Goal: Task Accomplishment & Management: Manage account settings

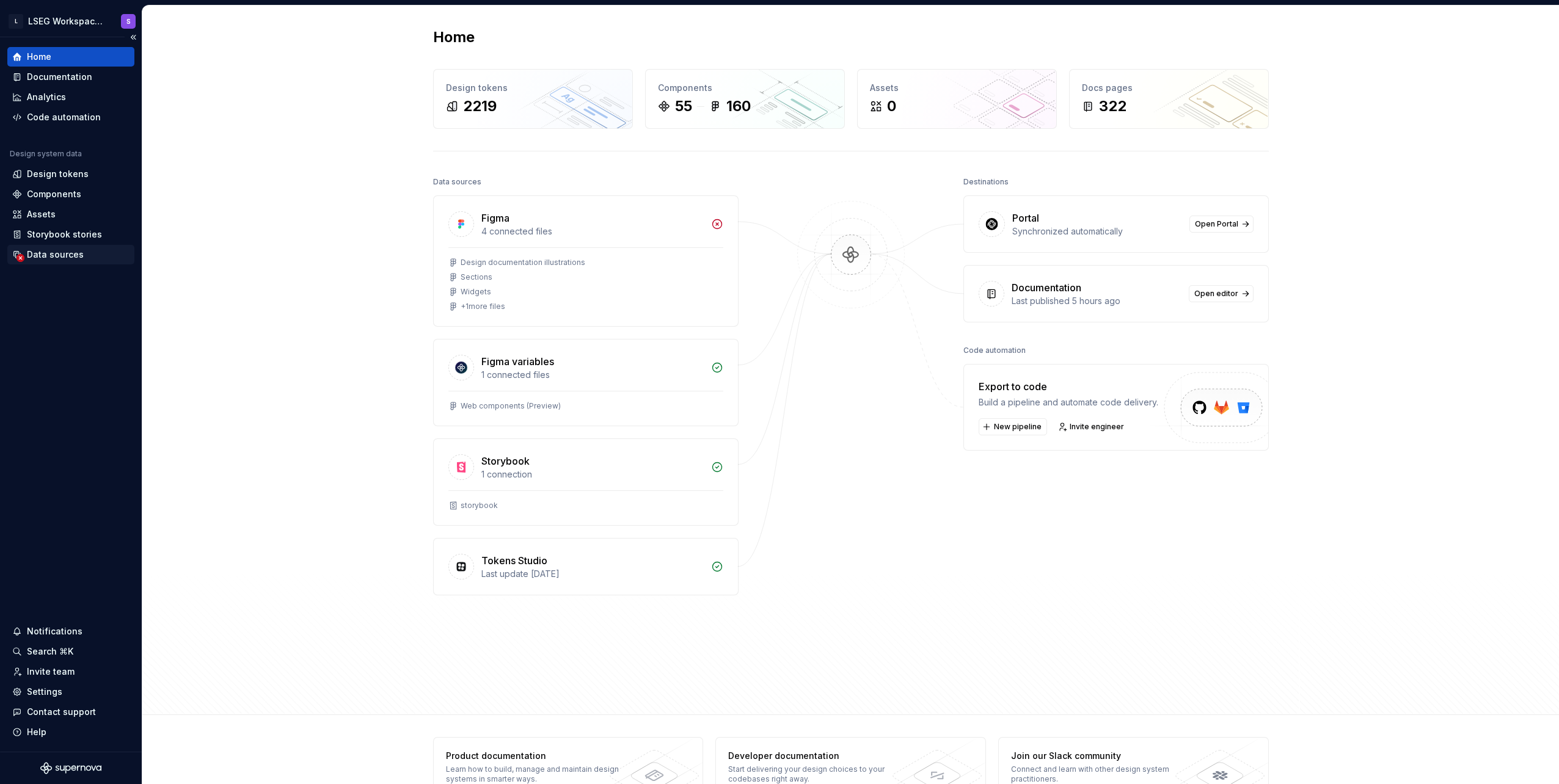
click at [67, 256] on div "Data sources" at bounding box center [55, 254] width 56 height 12
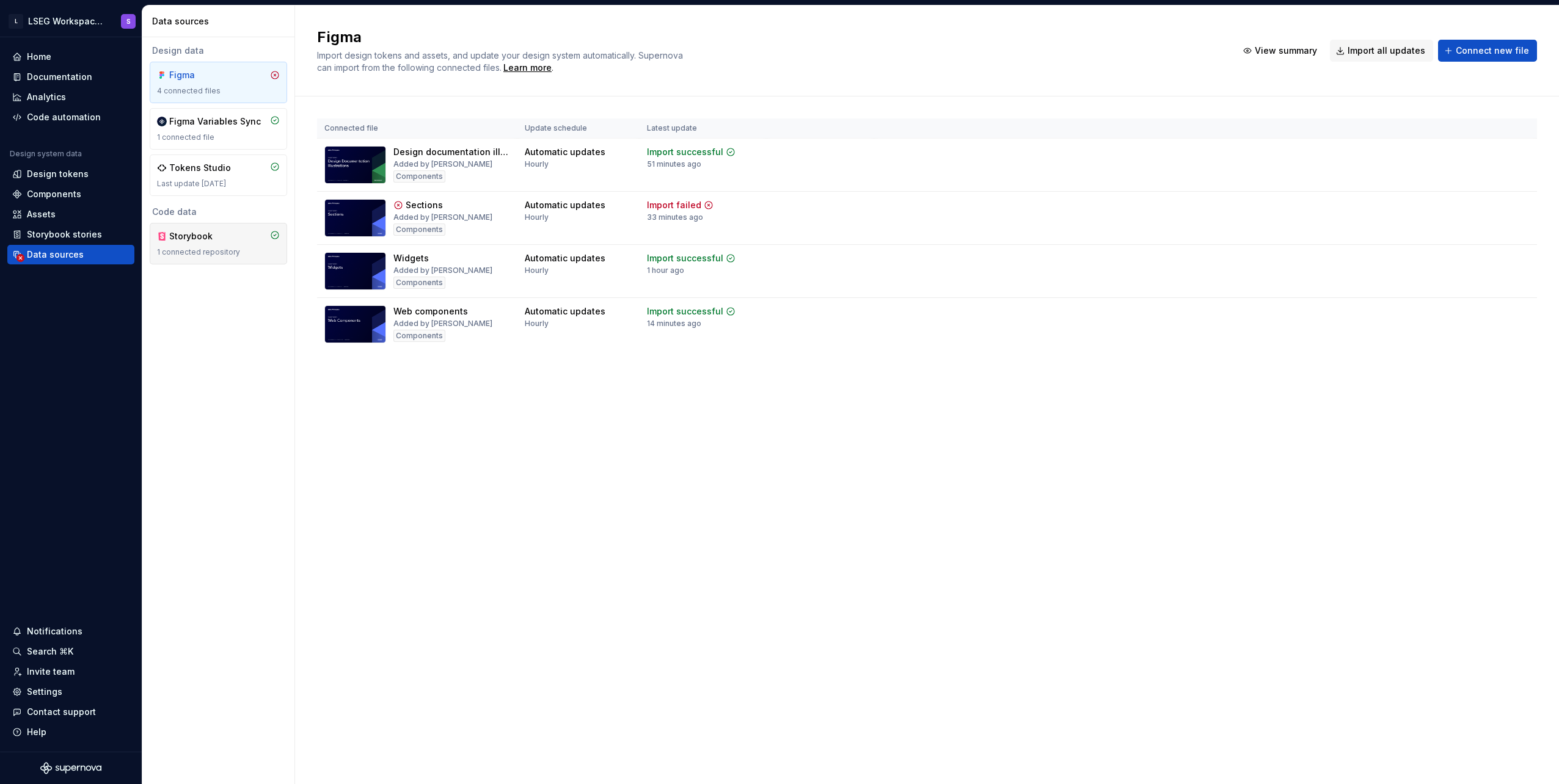
click at [196, 237] on div "Storybook" at bounding box center [198, 236] width 59 height 12
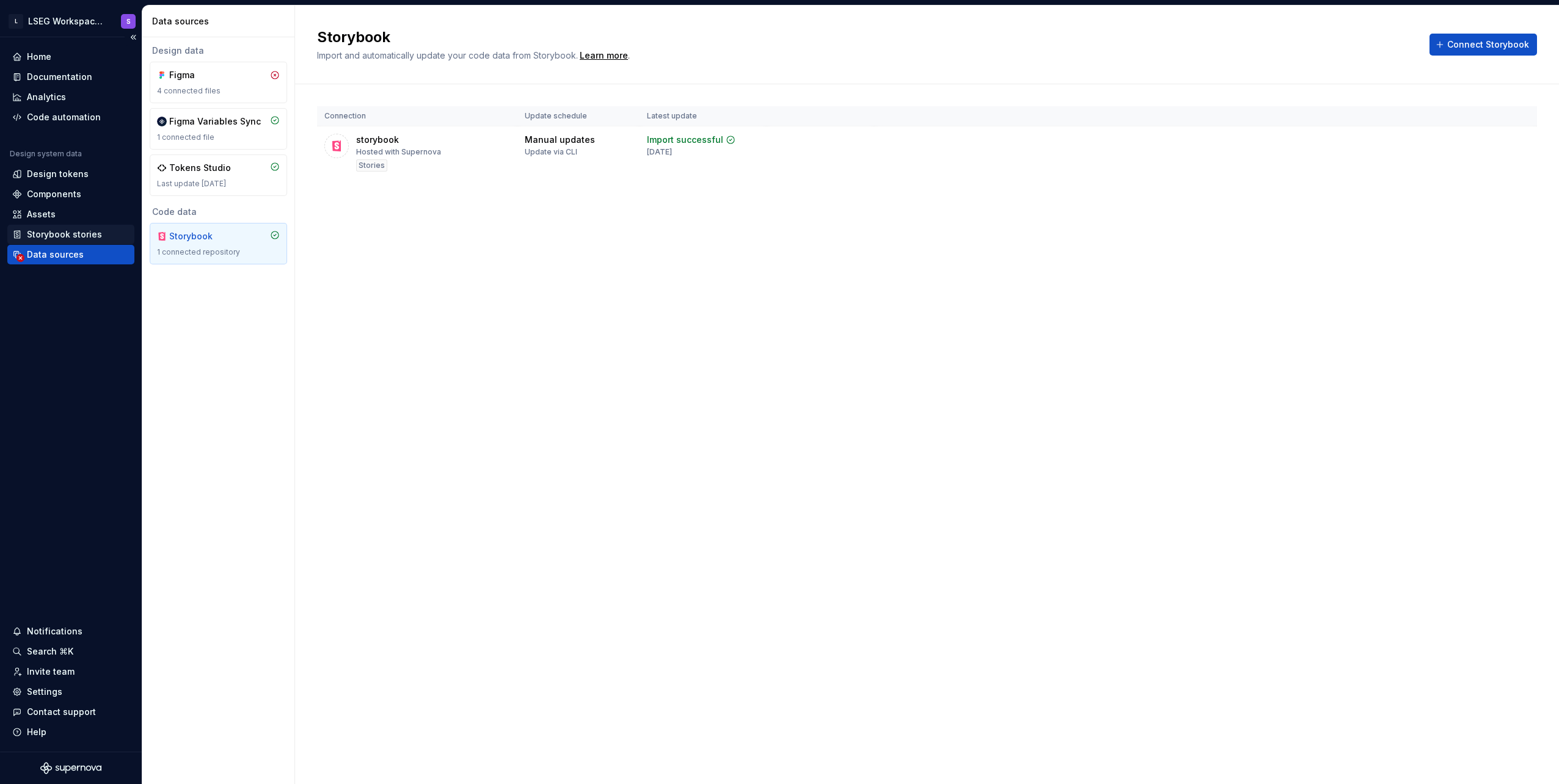
click at [89, 235] on div "Storybook stories" at bounding box center [64, 234] width 75 height 12
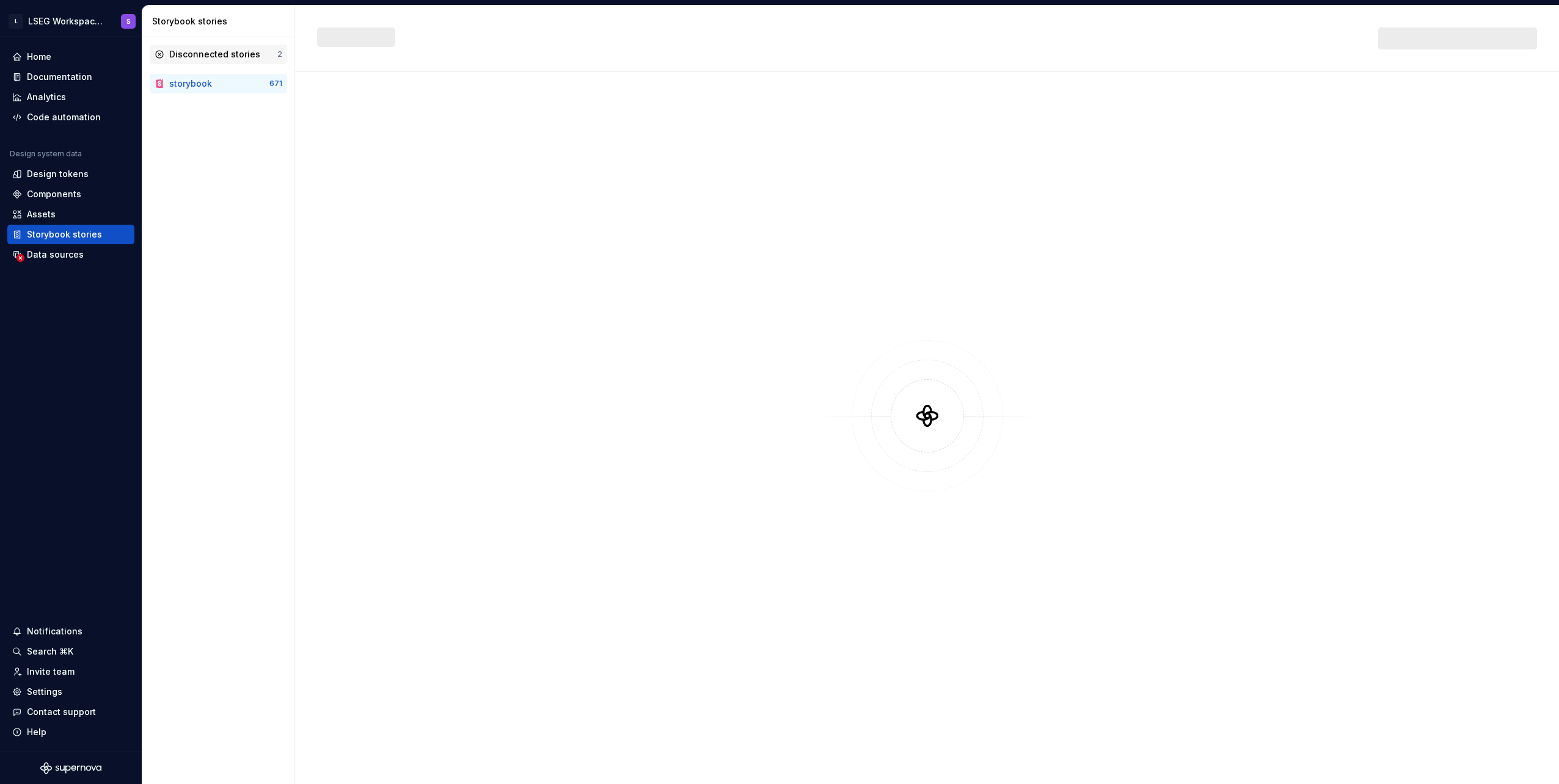
click at [227, 54] on div "Disconnected stories" at bounding box center [215, 54] width 91 height 12
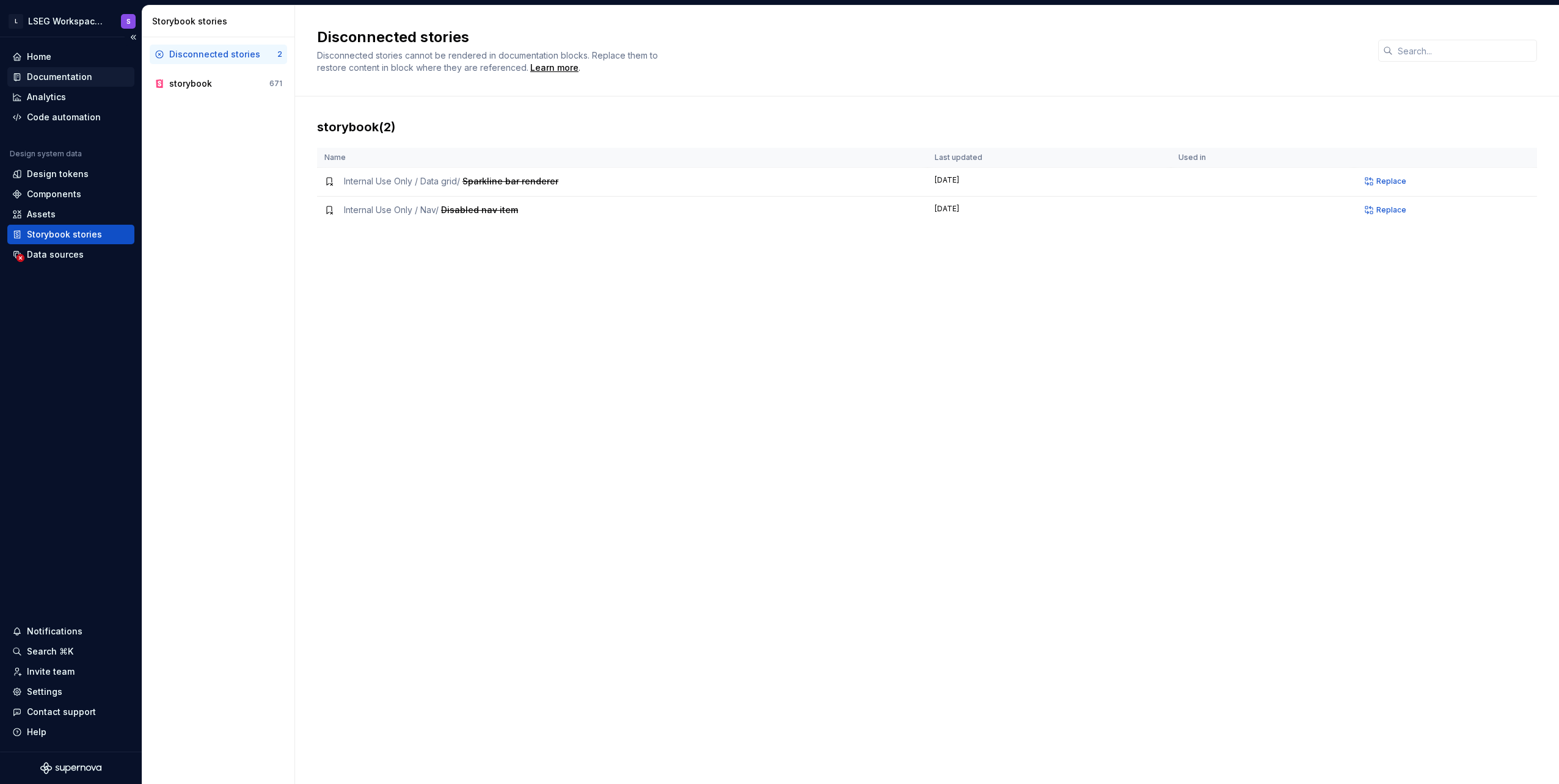
click at [50, 73] on div "Documentation" at bounding box center [59, 76] width 66 height 12
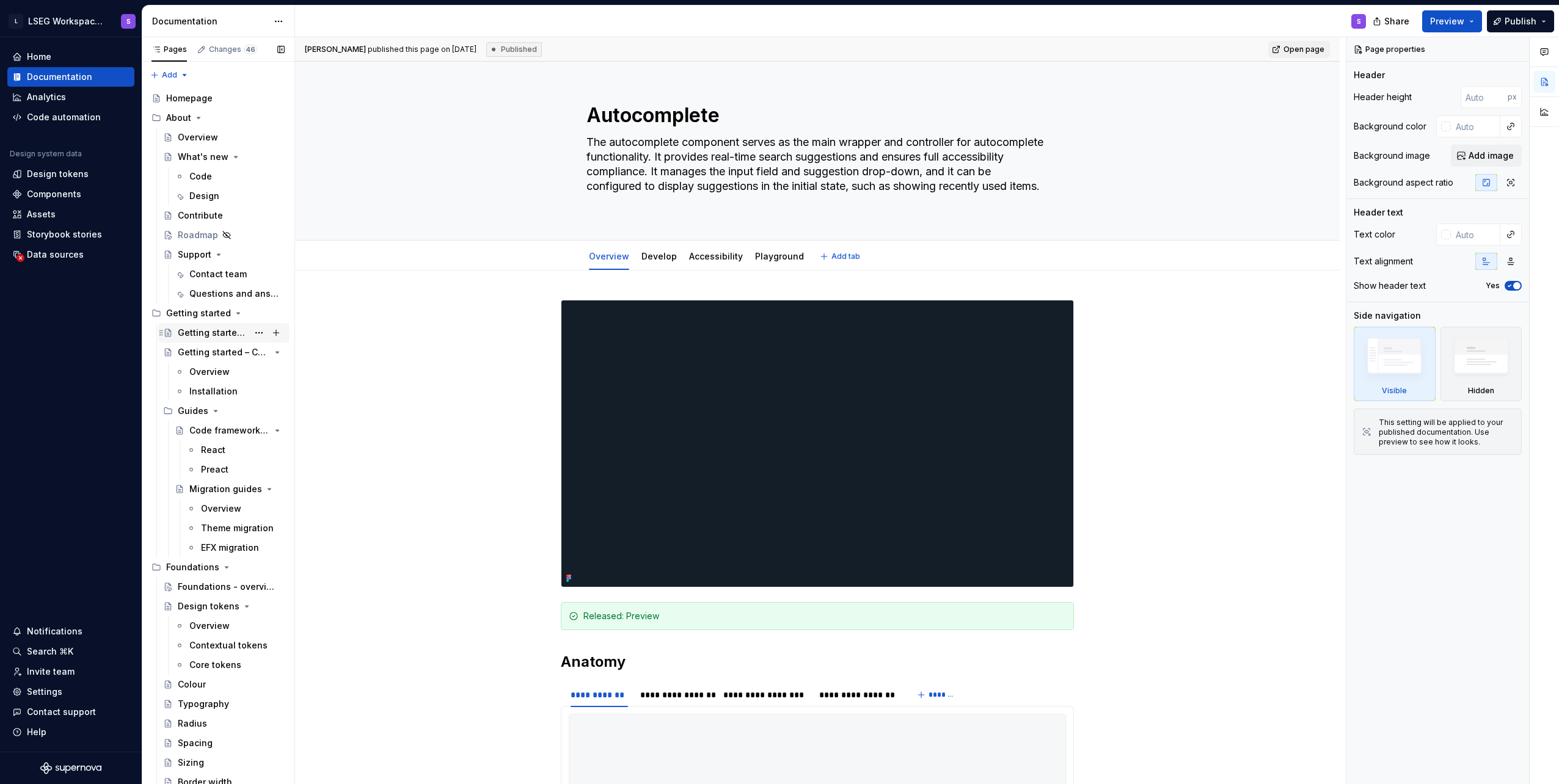
type textarea "*"
click at [64, 232] on div "Storybook stories" at bounding box center [64, 234] width 75 height 12
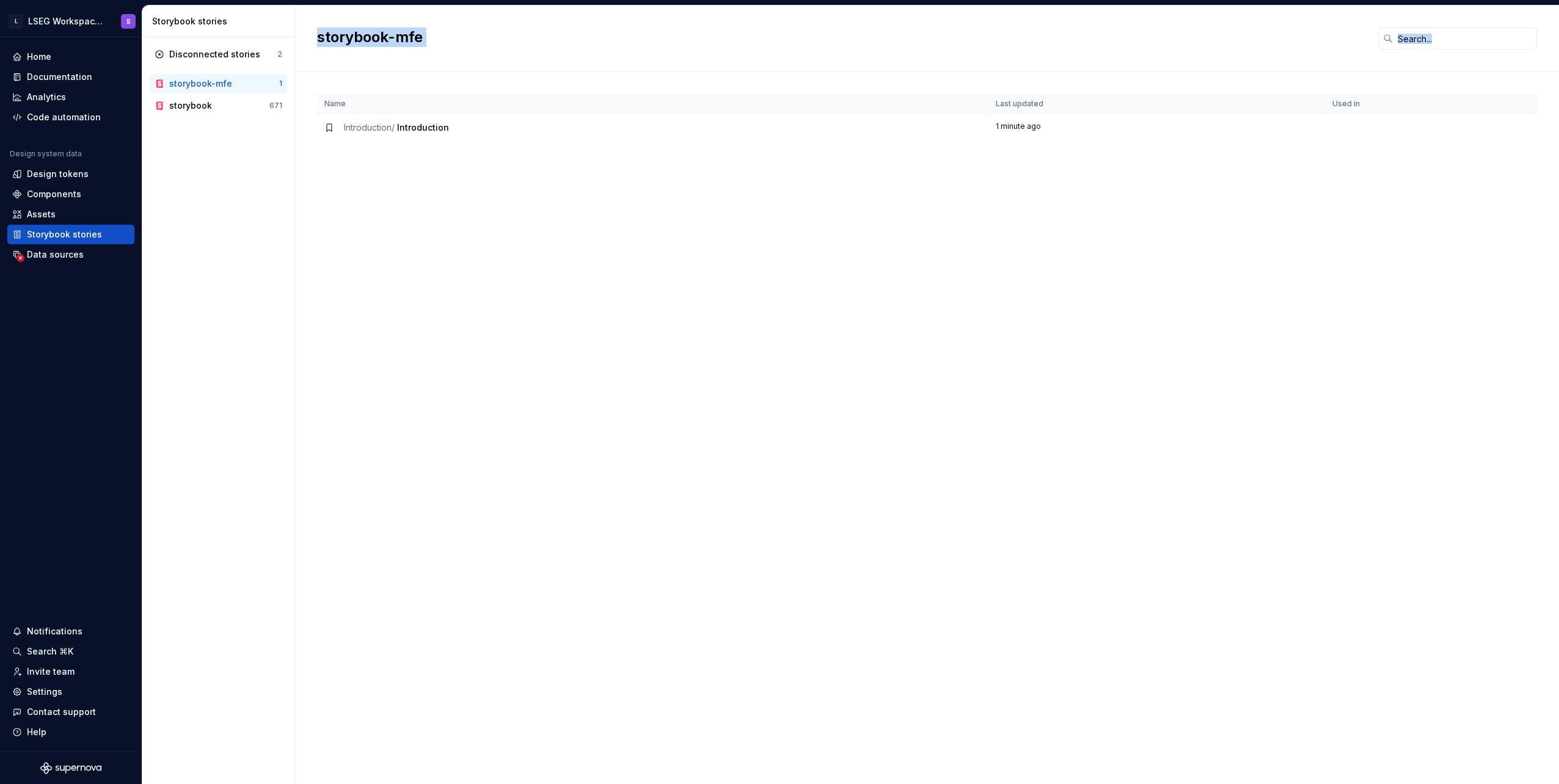
drag, startPoint x: 148, startPoint y: 82, endPoint x: 303, endPoint y: 83, distance: 155.0
click at [303, 83] on div "Storybook stories Disconnected stories 2 storybook-mfe 1 storybook 671 storyboo…" at bounding box center [850, 395] width 1416 height 778
click at [444, 40] on h2 "storybook-mfe" at bounding box center [840, 37] width 1046 height 20
drag, startPoint x: 440, startPoint y: 37, endPoint x: 310, endPoint y: 33, distance: 130.1
click at [310, 33] on div "storybook-mfe" at bounding box center [926, 39] width 1263 height 66
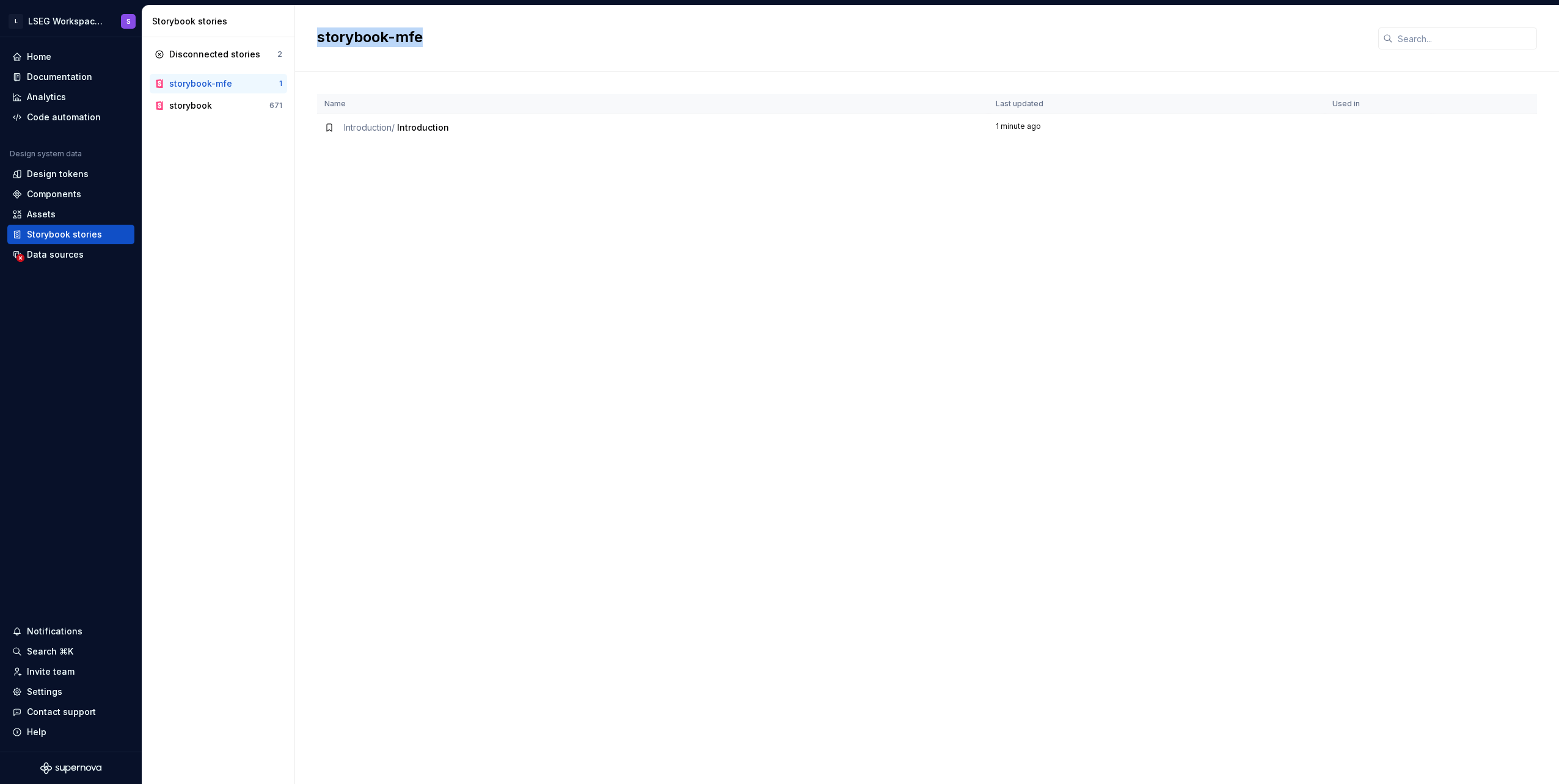
copy h2 "storybook-mfe"
click at [408, 127] on span "Introduction" at bounding box center [423, 127] width 52 height 11
click at [375, 126] on span "Introduction /" at bounding box center [369, 127] width 51 height 11
click at [428, 126] on span "Introduction" at bounding box center [423, 127] width 52 height 11
click at [511, 306] on div "Name Last updated Used in Introduction / Introduction 1 minute ago" at bounding box center [926, 438] width 1219 height 689
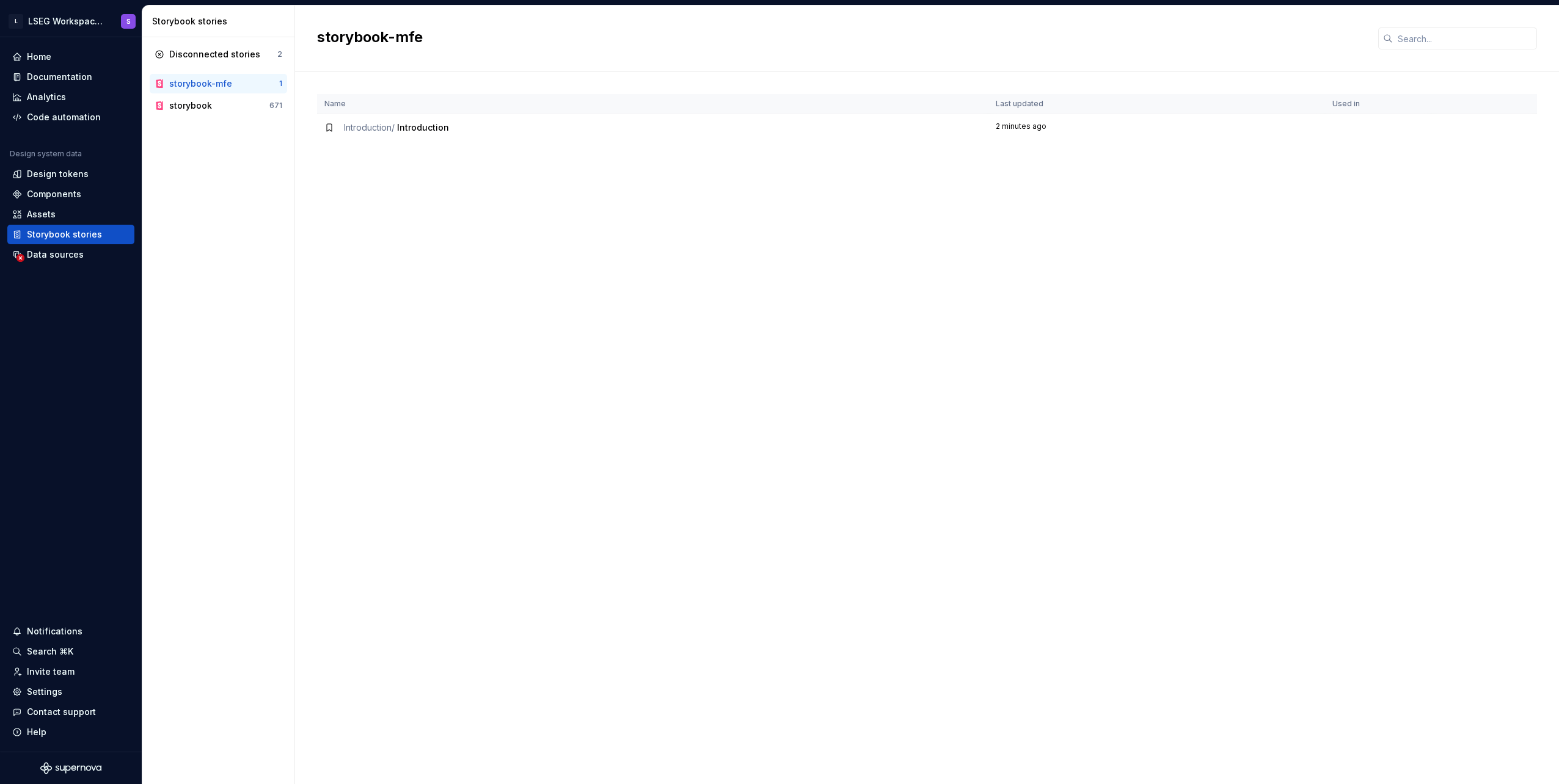
click at [223, 85] on div "storybook-mfe" at bounding box center [201, 83] width 63 height 12
click at [225, 105] on div "storybook" at bounding box center [219, 105] width 100 height 12
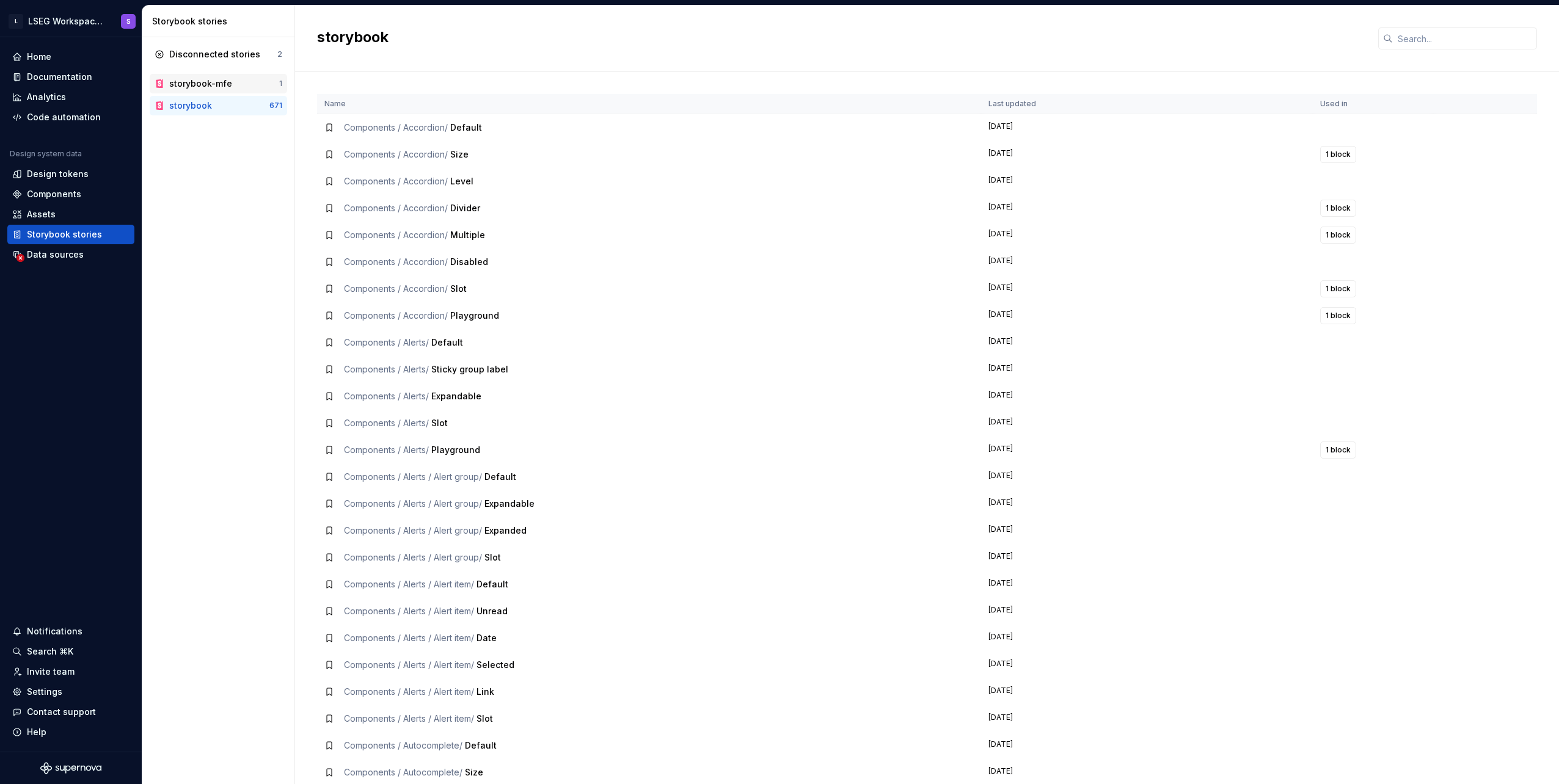
click at [223, 86] on div "storybook-mfe" at bounding box center [201, 83] width 63 height 12
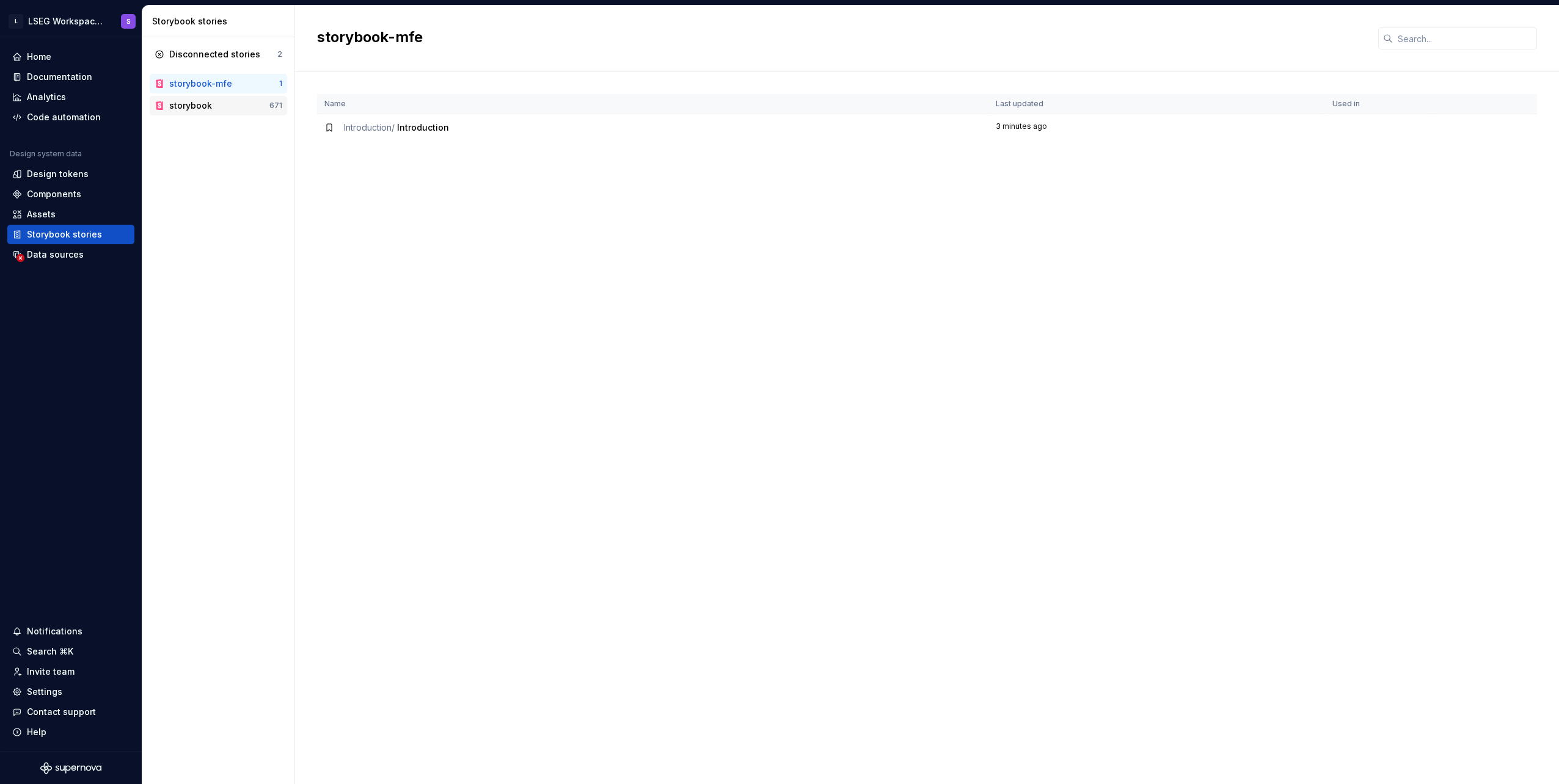
click at [223, 107] on div "storybook" at bounding box center [219, 105] width 100 height 12
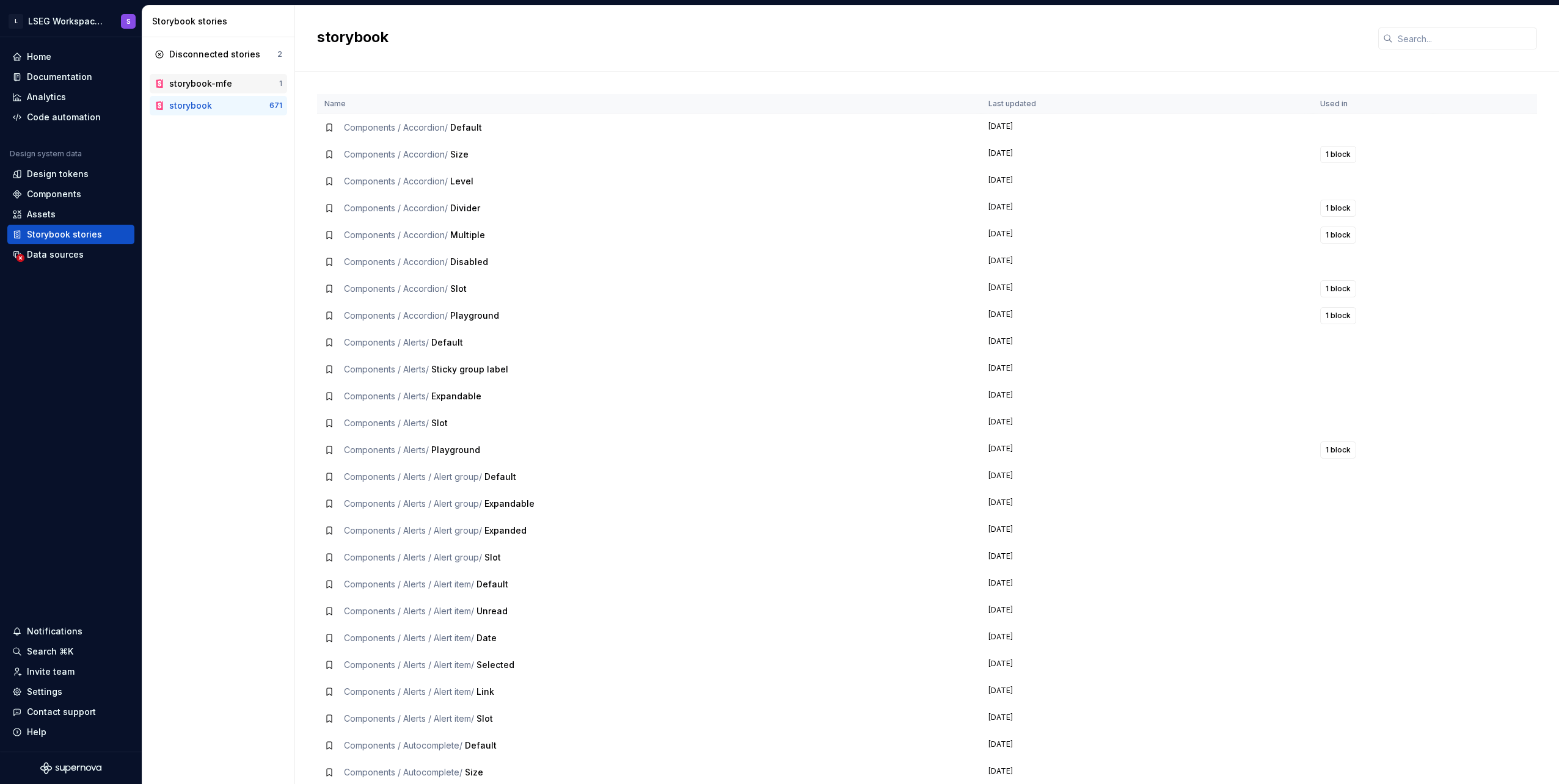
click at [226, 85] on div "storybook-mfe" at bounding box center [201, 83] width 63 height 12
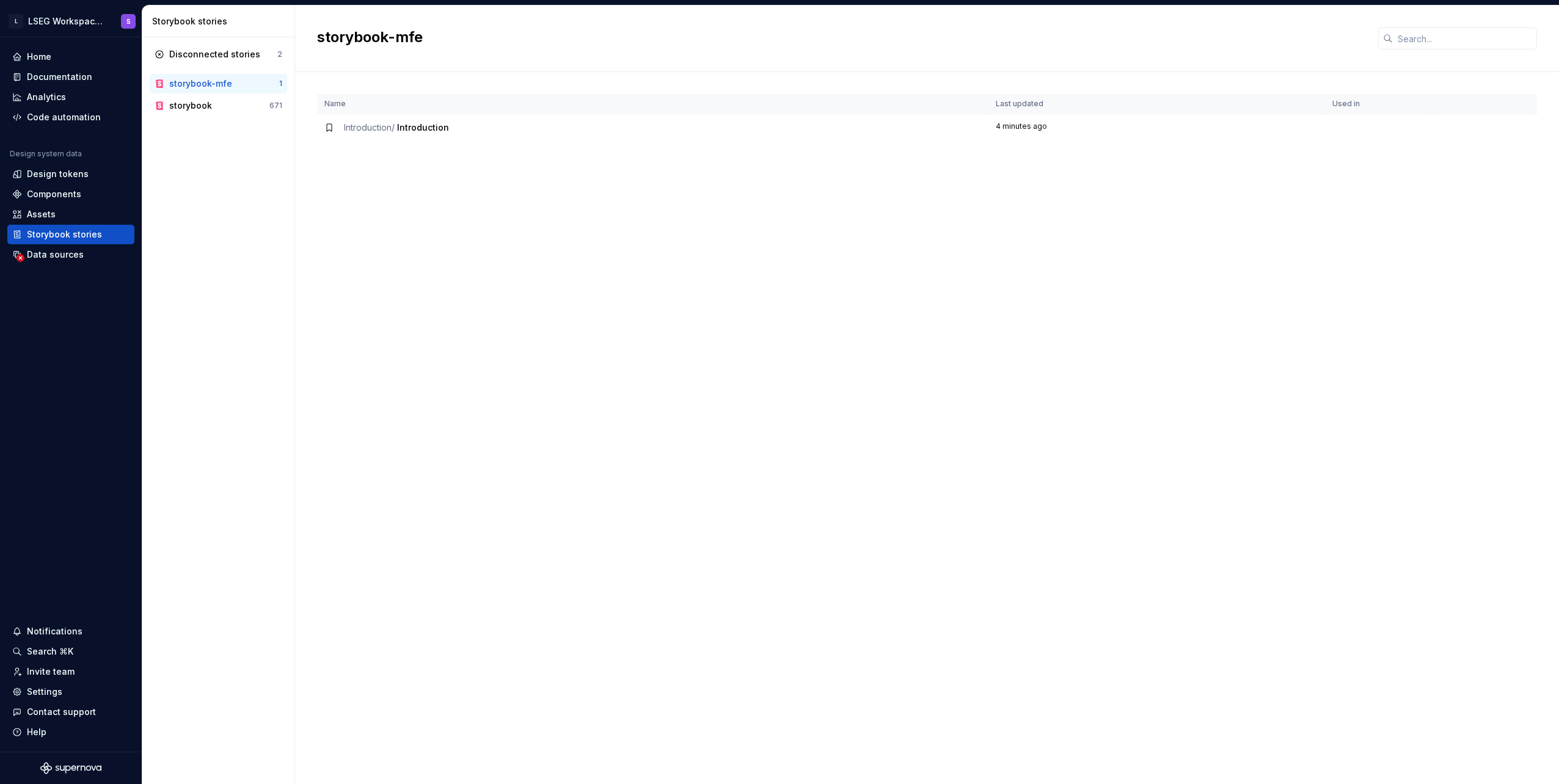
drag, startPoint x: 602, startPoint y: 165, endPoint x: 496, endPoint y: 275, distance: 152.8
click at [602, 165] on div "Name Last updated Used in Introduction / Introduction 4 minutes ago" at bounding box center [926, 438] width 1219 height 689
click at [459, 260] on div "Name Last updated Used in Introduction / Introduction 4 minutes ago" at bounding box center [926, 438] width 1219 height 689
click at [85, 254] on div "Data sources" at bounding box center [71, 254] width 117 height 12
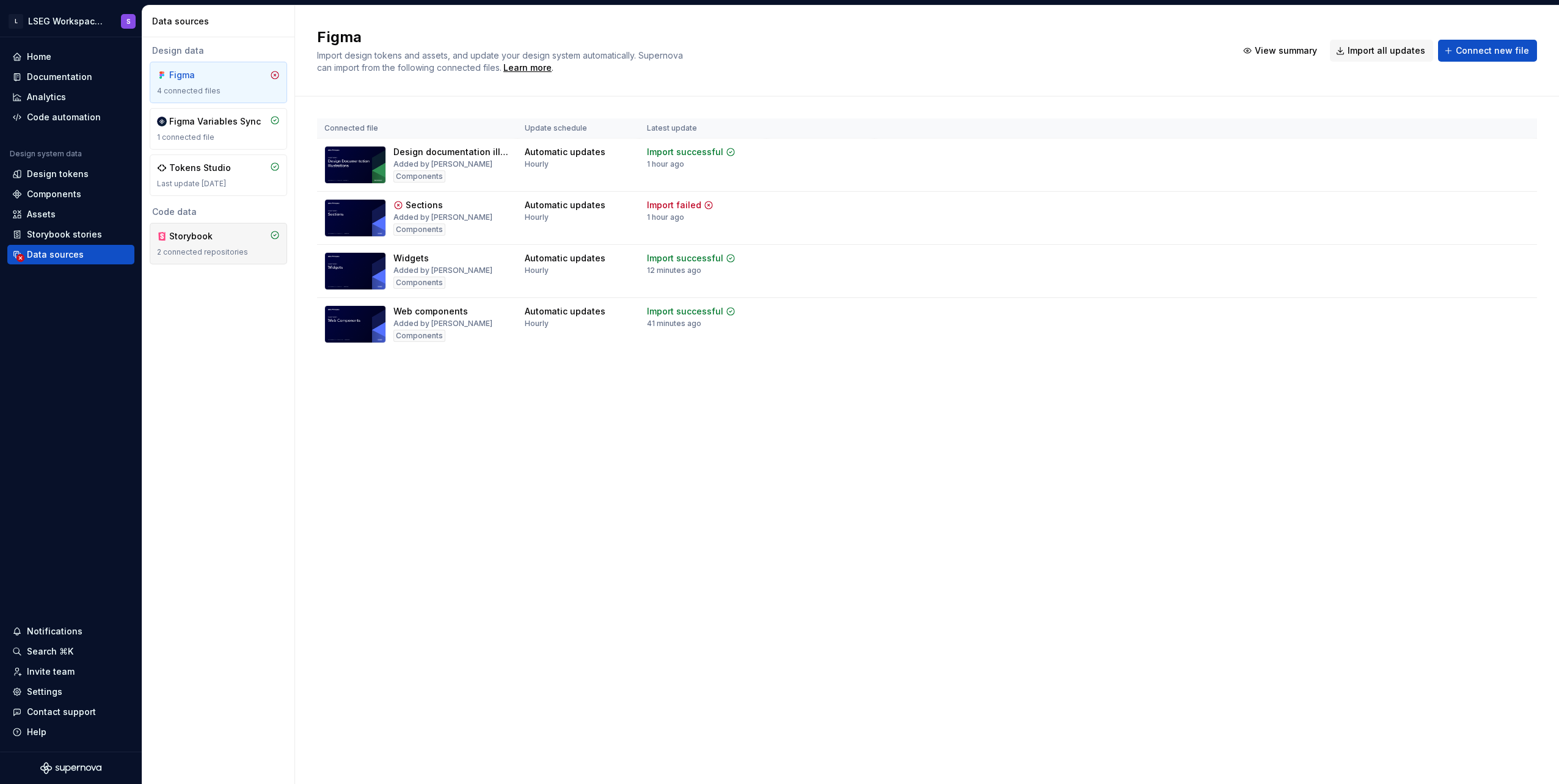
click at [210, 249] on div "2 connected repositories" at bounding box center [218, 252] width 123 height 10
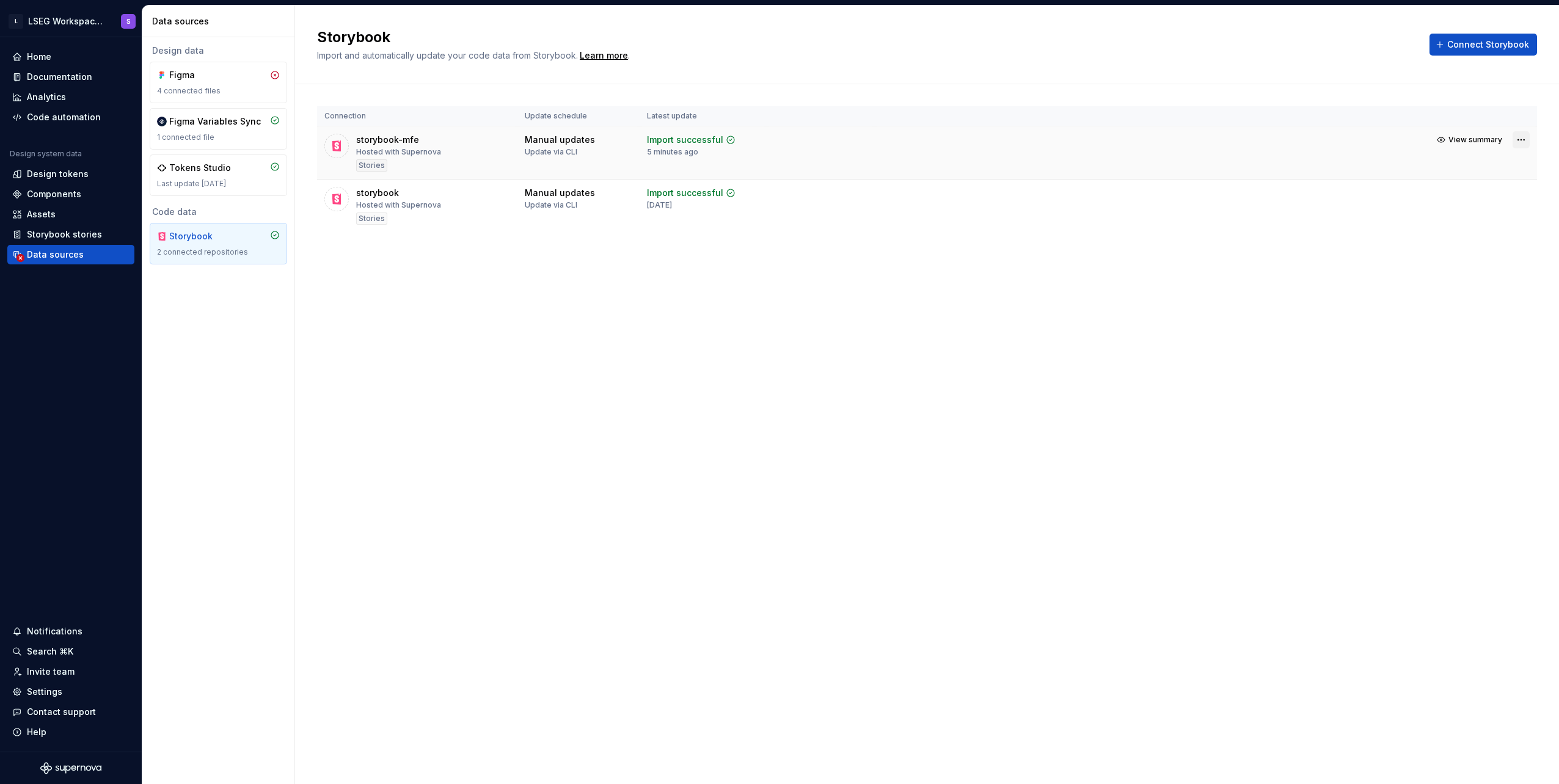
click at [1517, 141] on html "L LSEG Workspace Design System S Home Documentation Analytics Code automation D…" at bounding box center [780, 392] width 1559 height 784
click at [50, 688] on html "L LSEG Workspace Design System S Home Documentation Analytics Code automation D…" at bounding box center [780, 392] width 1559 height 784
click at [38, 692] on div "Settings" at bounding box center [44, 691] width 36 height 12
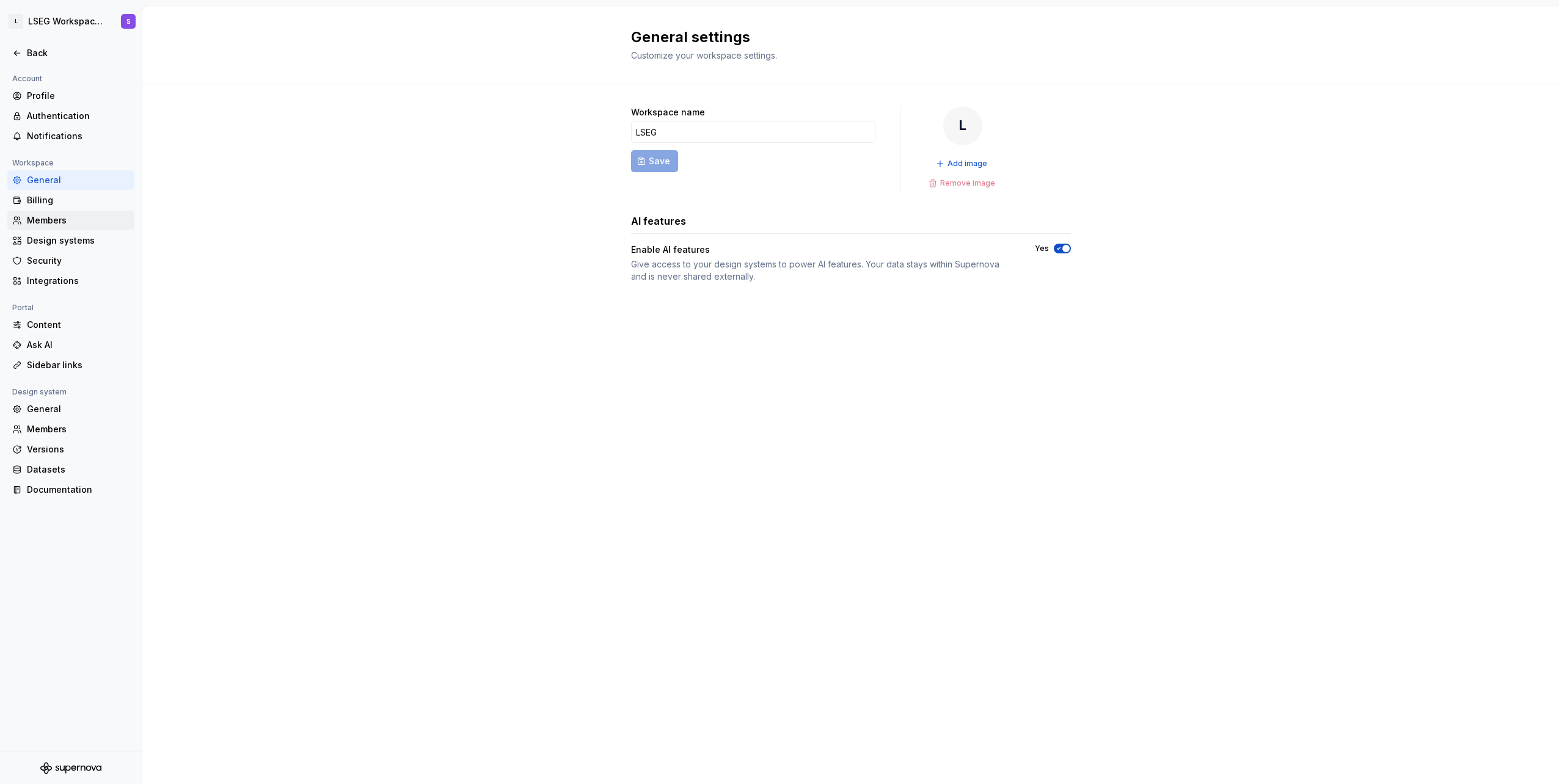
click at [81, 220] on div "Members" at bounding box center [78, 220] width 103 height 12
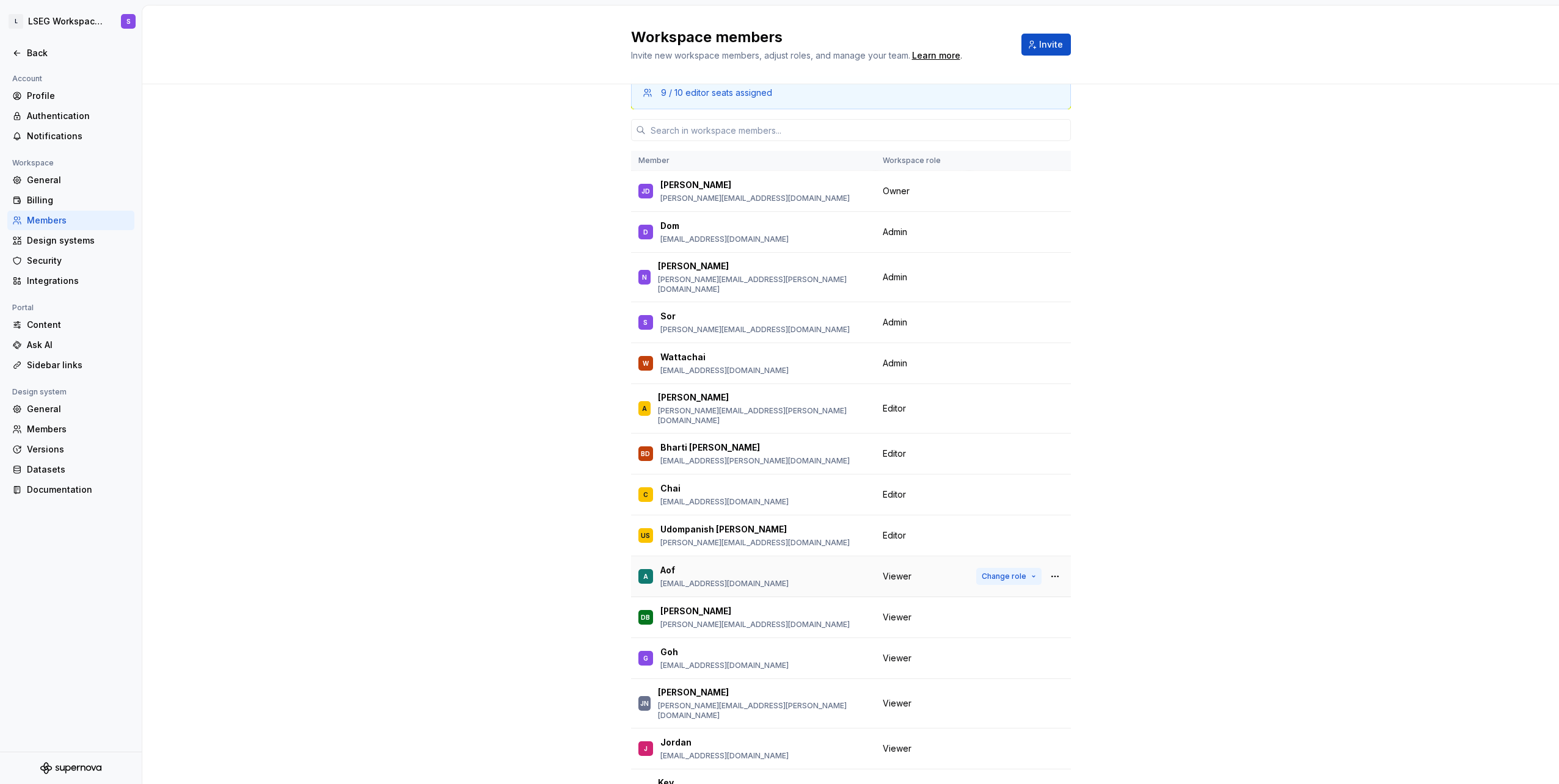
click at [981, 572] on span "Change role" at bounding box center [1004, 577] width 45 height 10
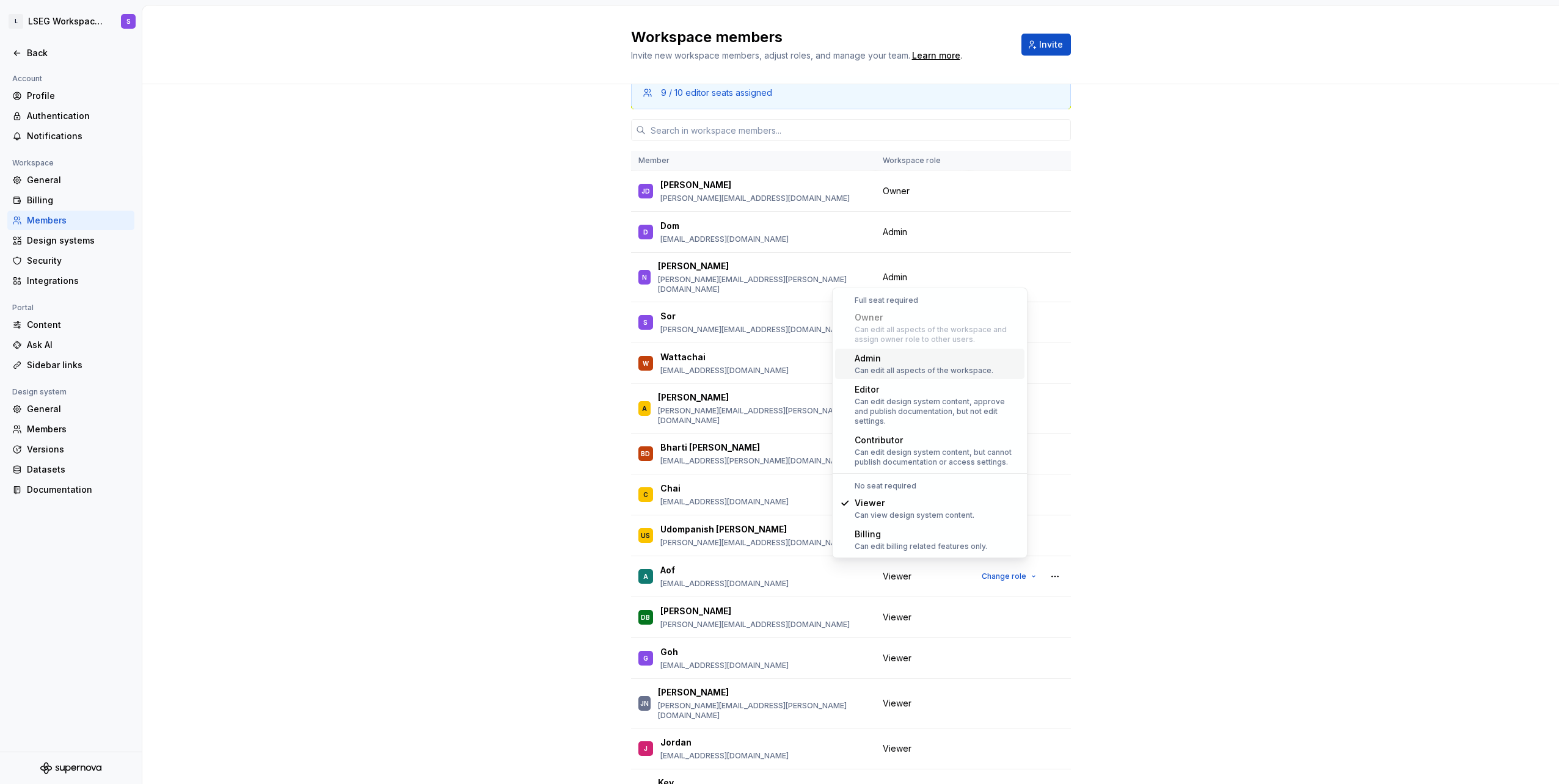
click at [946, 376] on span "Admin Can edit all aspects of the workspace." at bounding box center [930, 363] width 189 height 31
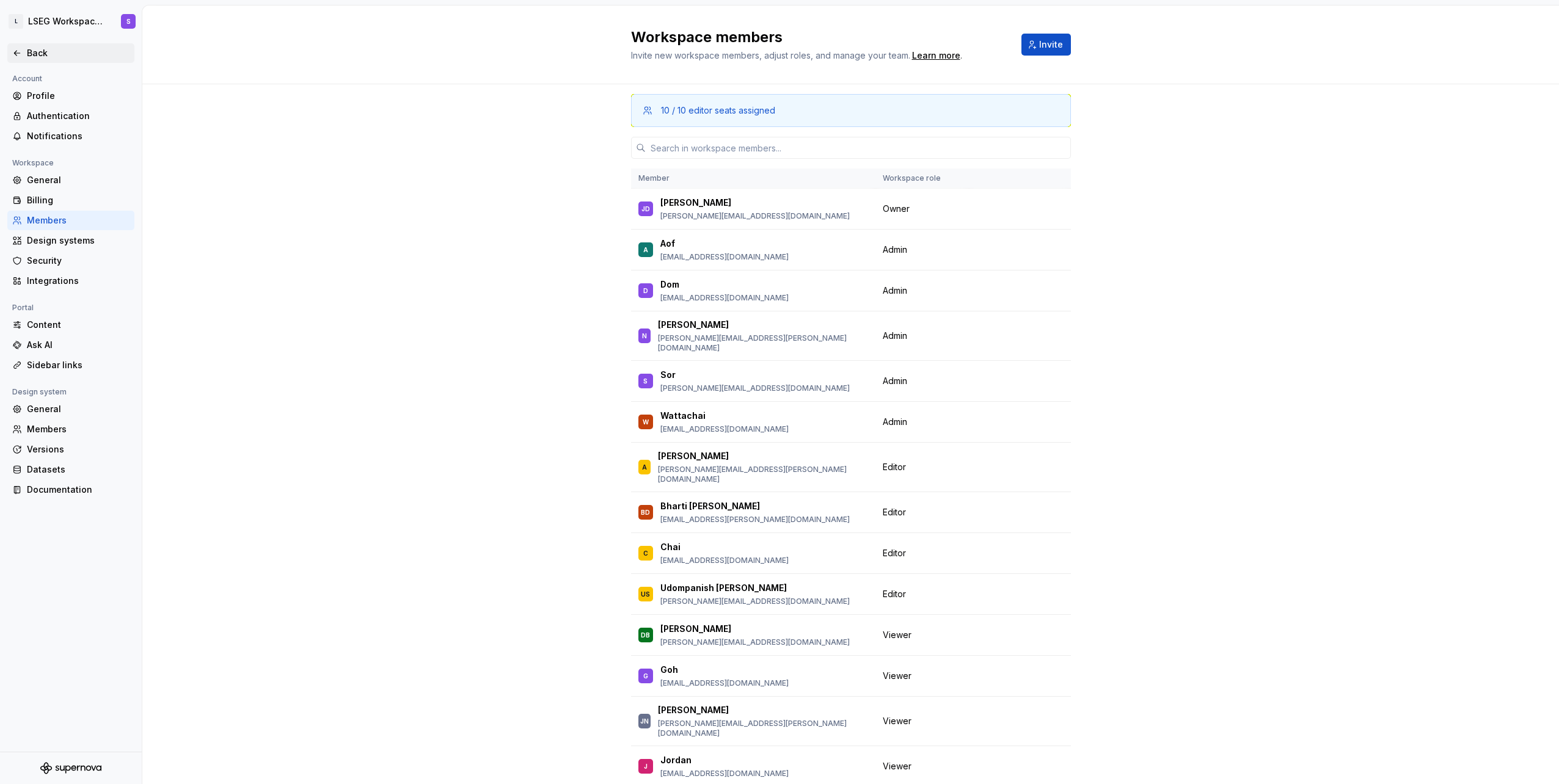
click at [12, 47] on div "Back" at bounding box center [71, 53] width 127 height 20
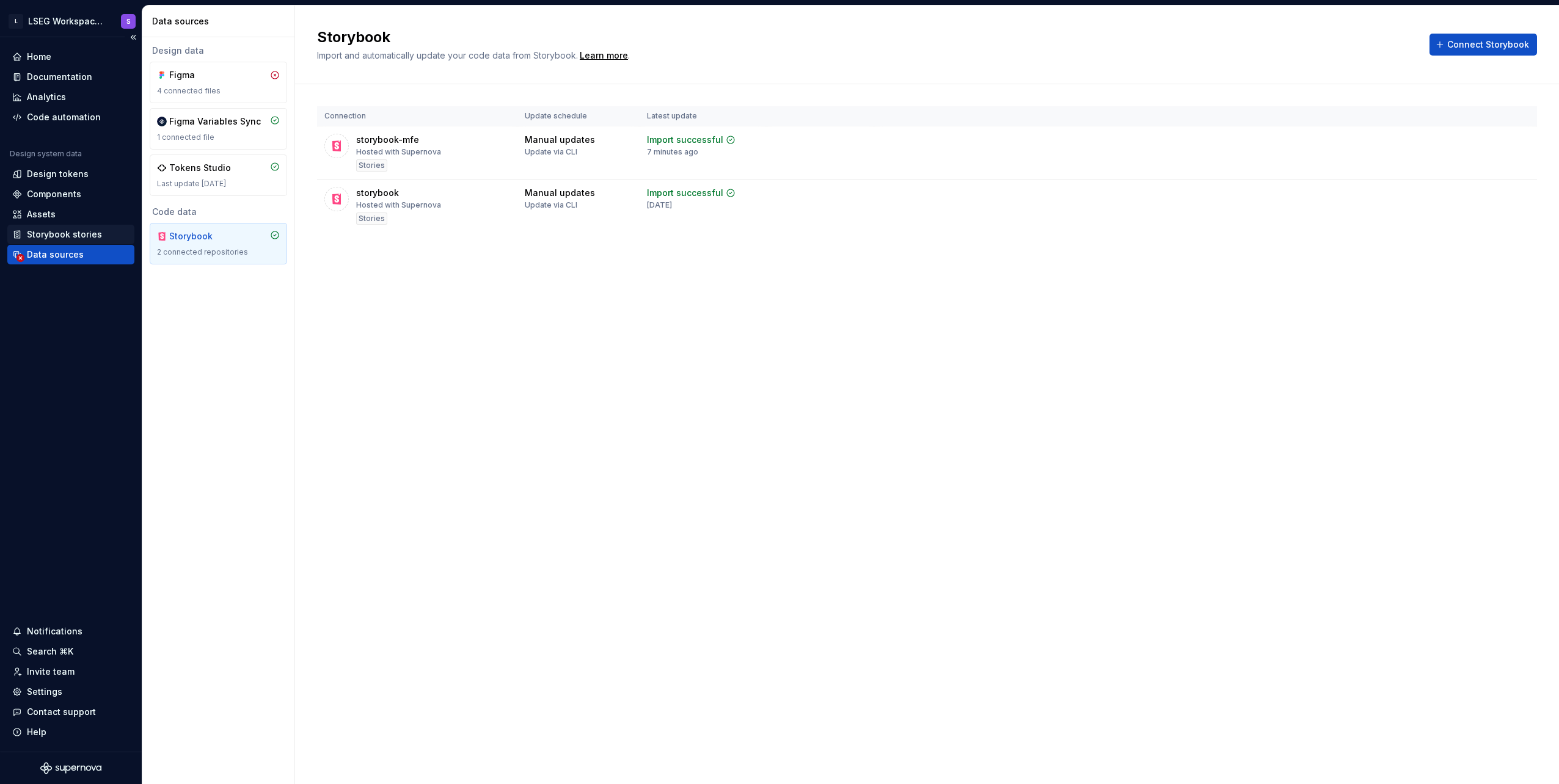
click at [51, 232] on div "Storybook stories" at bounding box center [64, 234] width 75 height 12
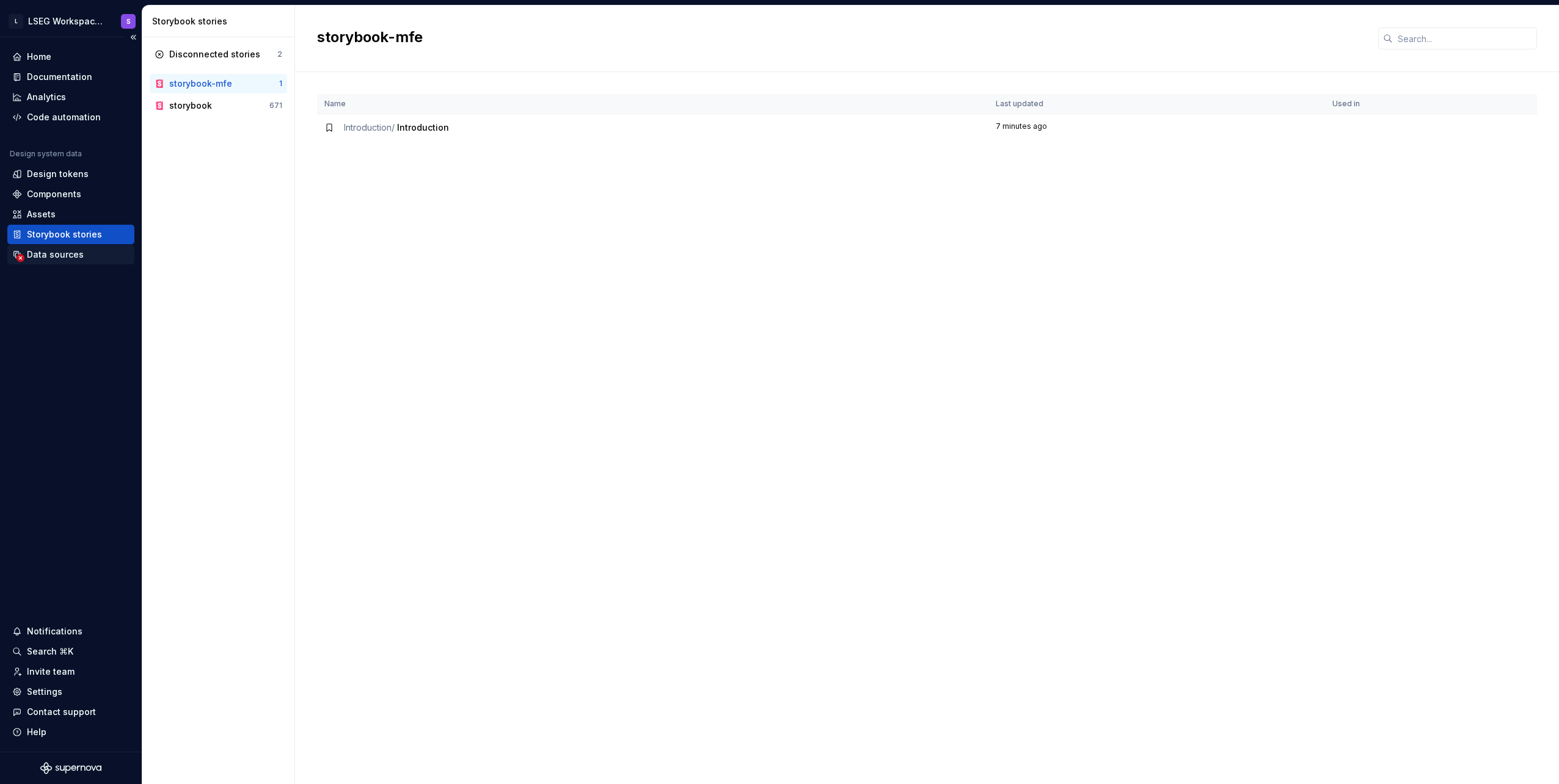
click at [73, 258] on div "Data sources" at bounding box center [55, 254] width 56 height 12
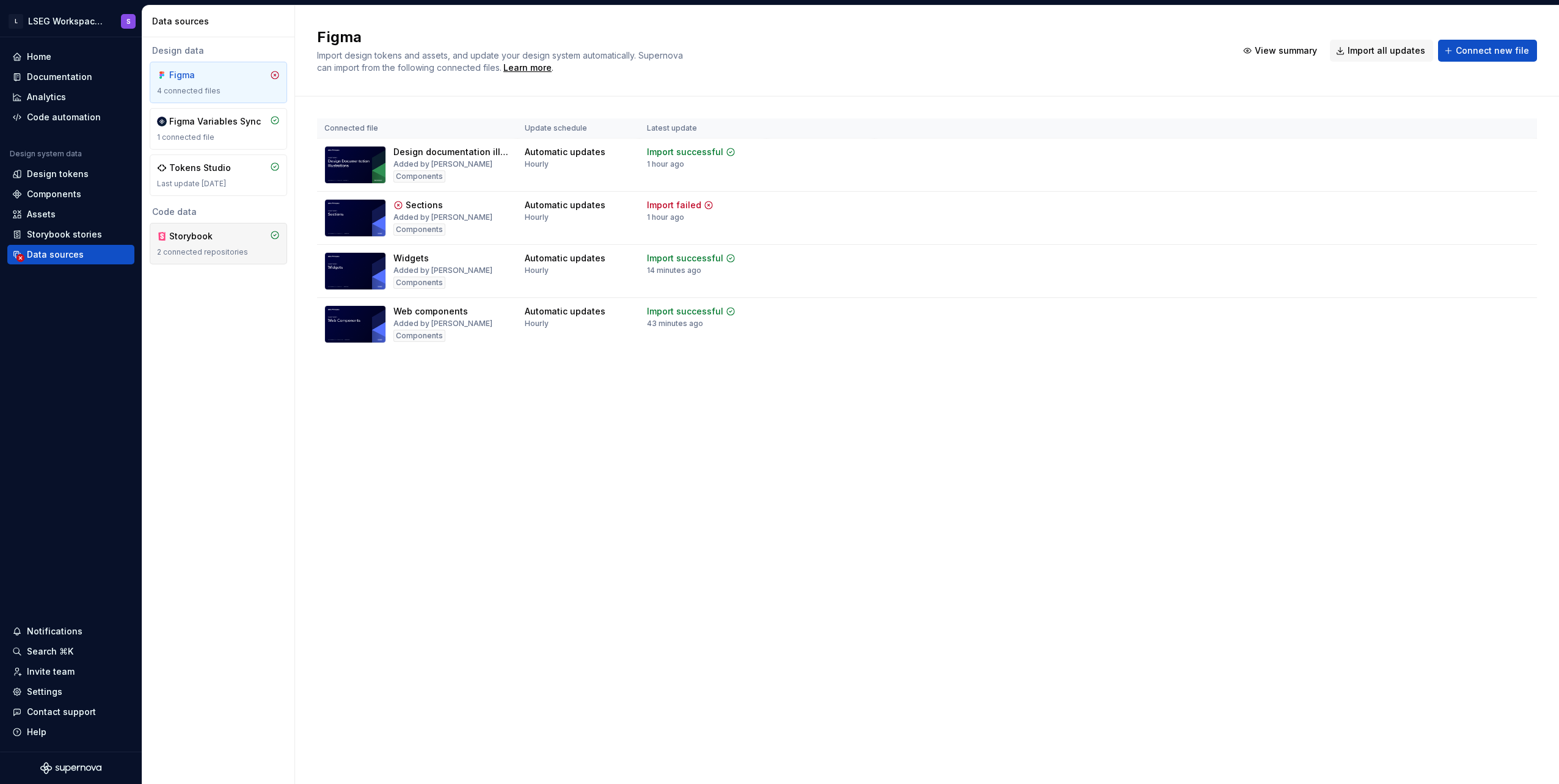
click at [207, 244] on div "Storybook 2 connected repositories" at bounding box center [218, 243] width 123 height 27
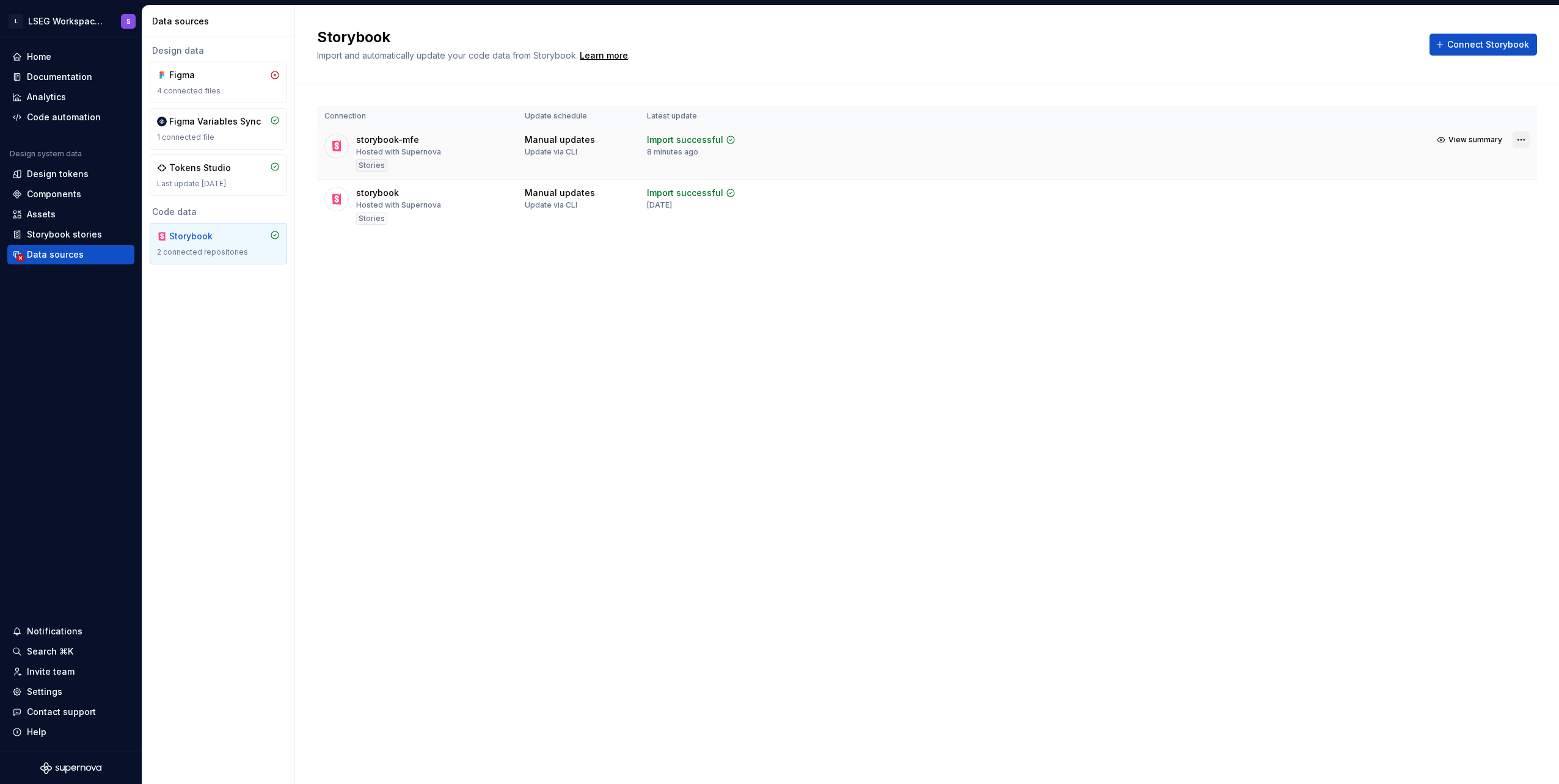
click at [1525, 142] on html "L LSEG Workspace Design System S Home Documentation Analytics Code automation D…" at bounding box center [780, 392] width 1559 height 784
click at [331, 362] on html "L LSEG Workspace Design System S Home Documentation Analytics Code automation D…" at bounding box center [780, 392] width 1559 height 784
click at [78, 230] on div "Storybook stories" at bounding box center [64, 234] width 75 height 12
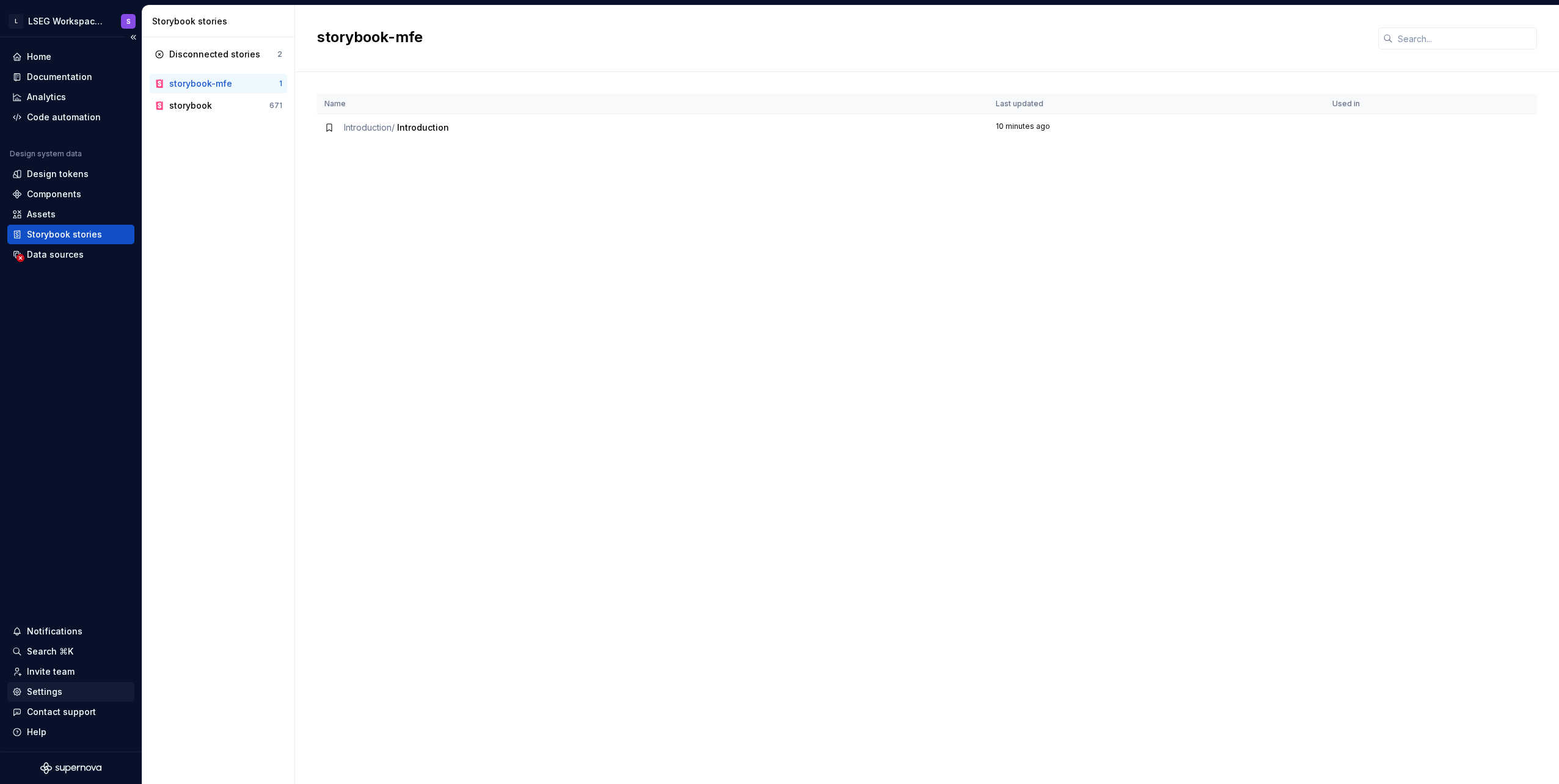
click at [52, 693] on div "Settings" at bounding box center [44, 691] width 36 height 12
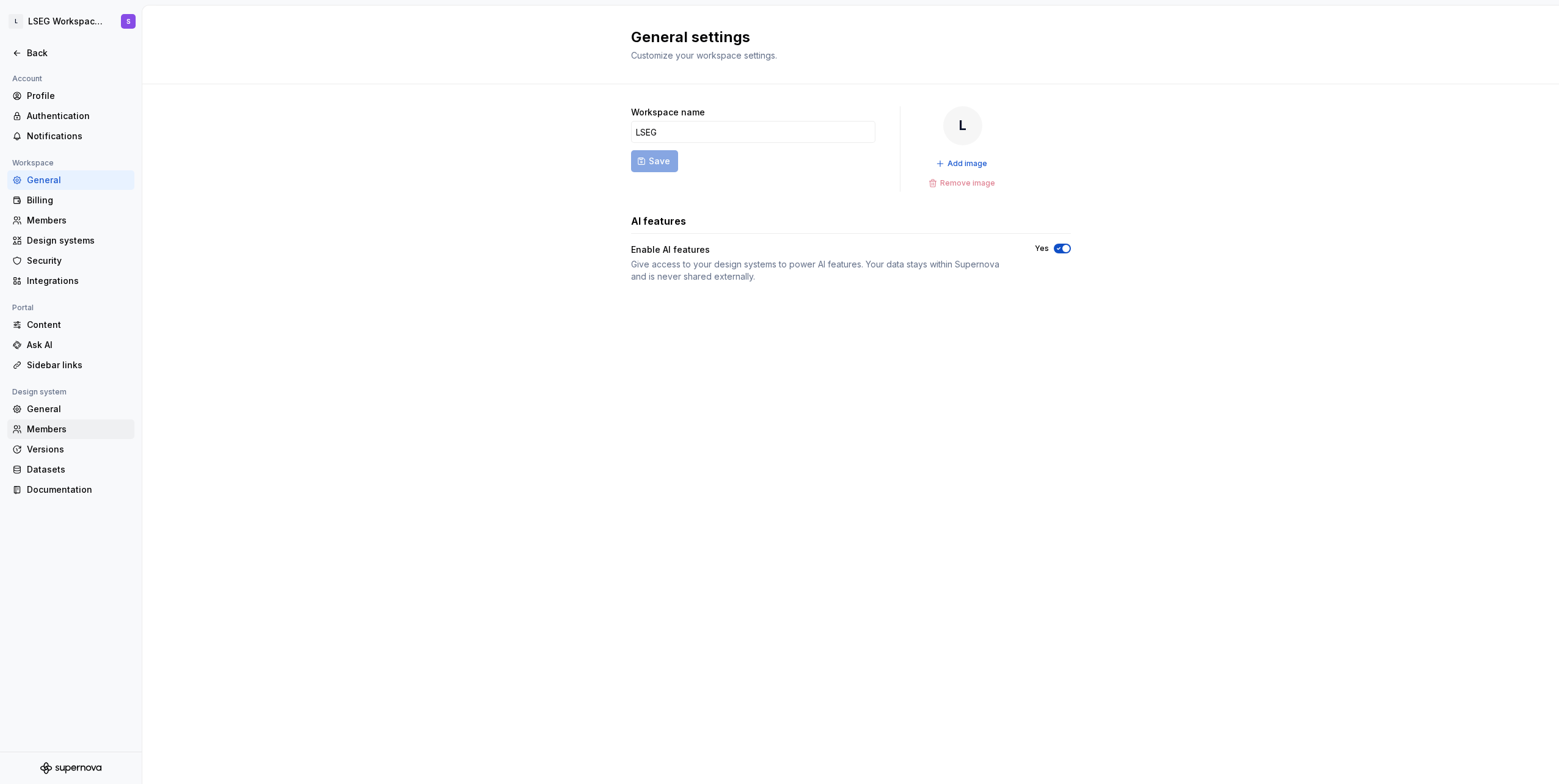
click at [68, 431] on div "Members" at bounding box center [78, 429] width 103 height 12
